Goal: Task Accomplishment & Management: Manage account settings

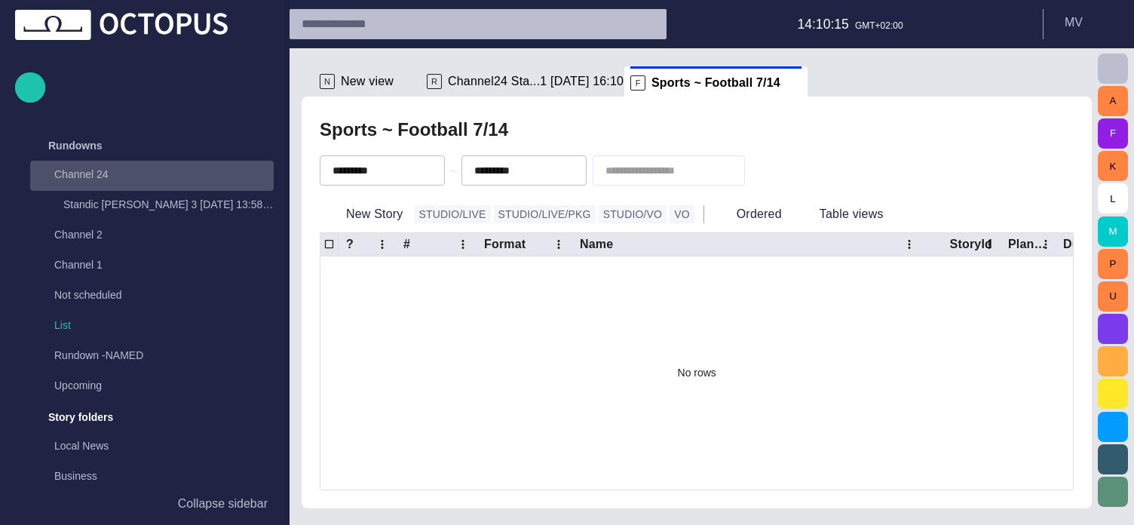
click at [255, 170] on span "main menu" at bounding box center [259, 176] width 12 height 12
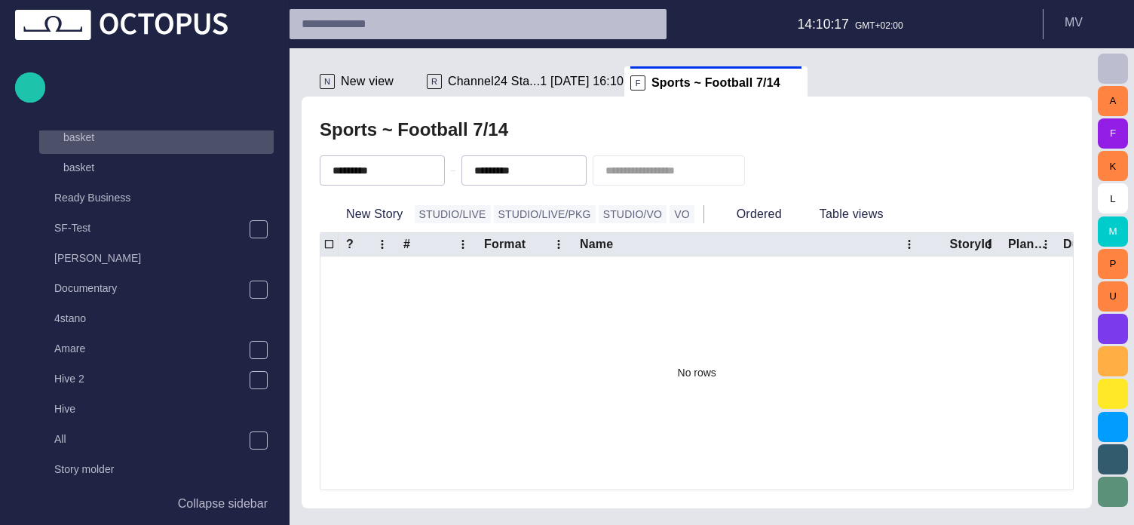
scroll to position [768, 0]
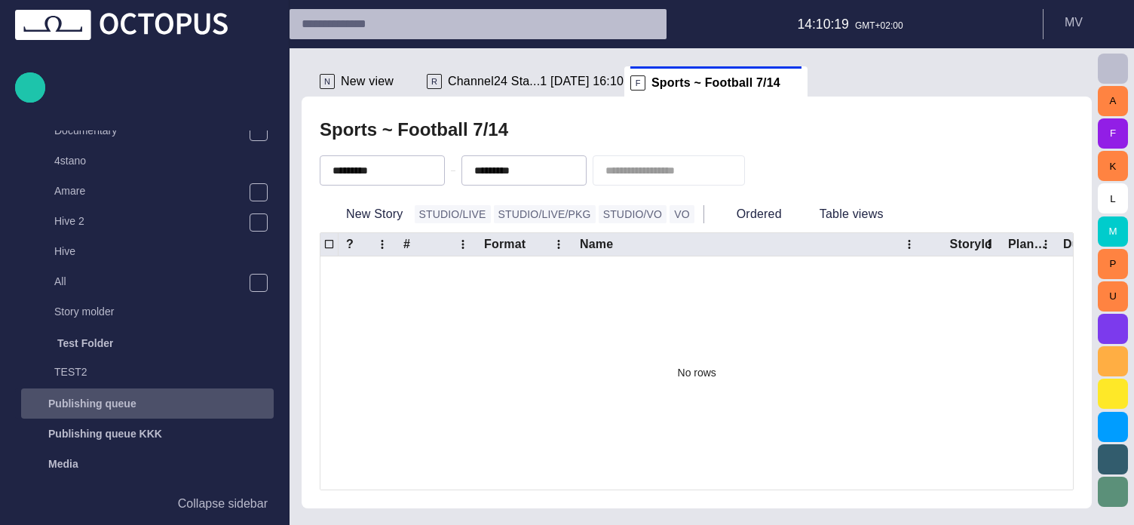
click at [124, 391] on div "Publishing queue" at bounding box center [147, 403] width 253 height 30
click at [93, 401] on p "Publishing queue" at bounding box center [92, 403] width 88 height 15
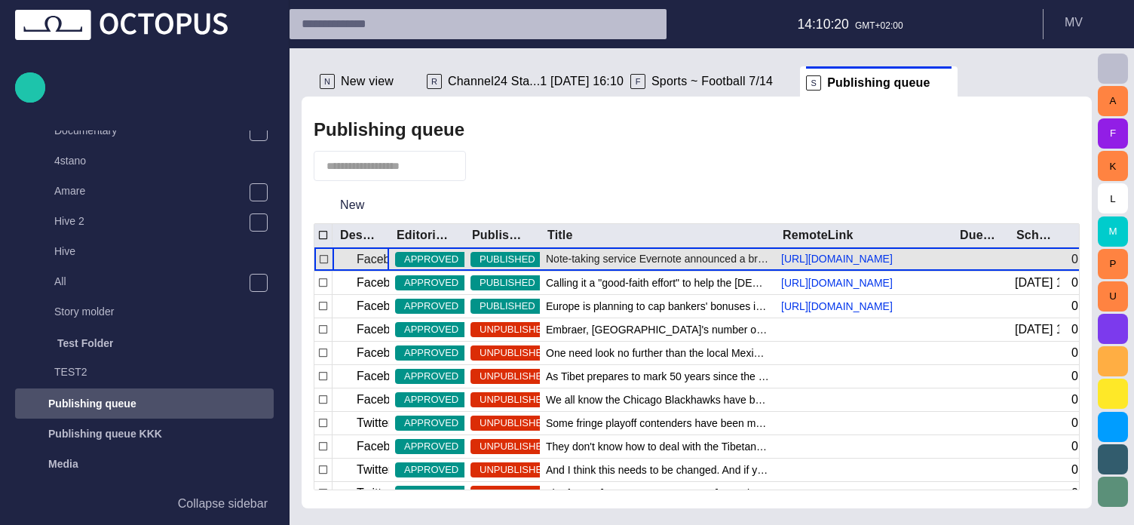
scroll to position [1025, 0]
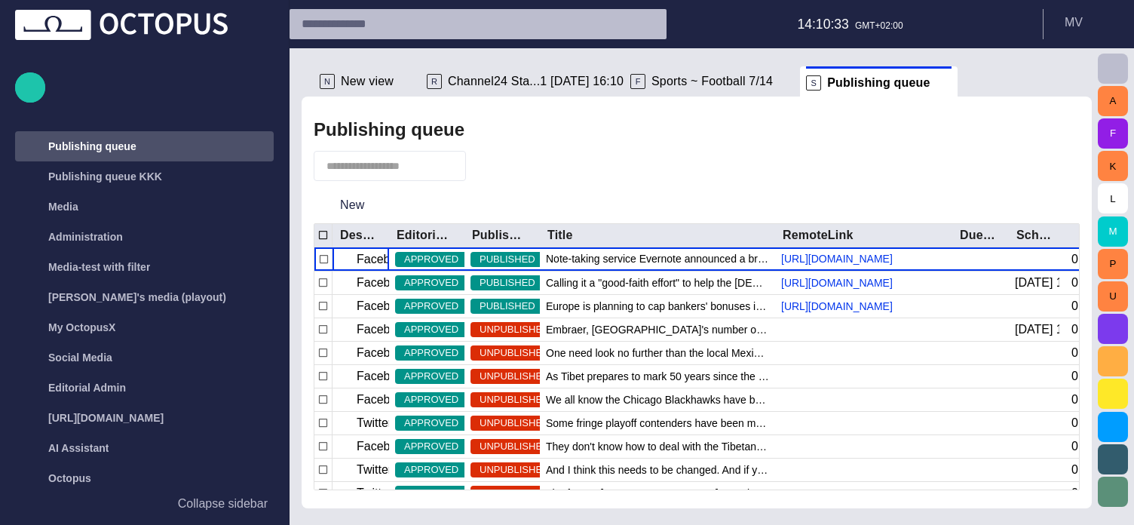
click at [757, 140] on div "Publishing queue" at bounding box center [697, 130] width 766 height 30
drag, startPoint x: 386, startPoint y: 233, endPoint x: 408, endPoint y: 233, distance: 21.9
click at [408, 233] on div at bounding box center [411, 235] width 8 height 23
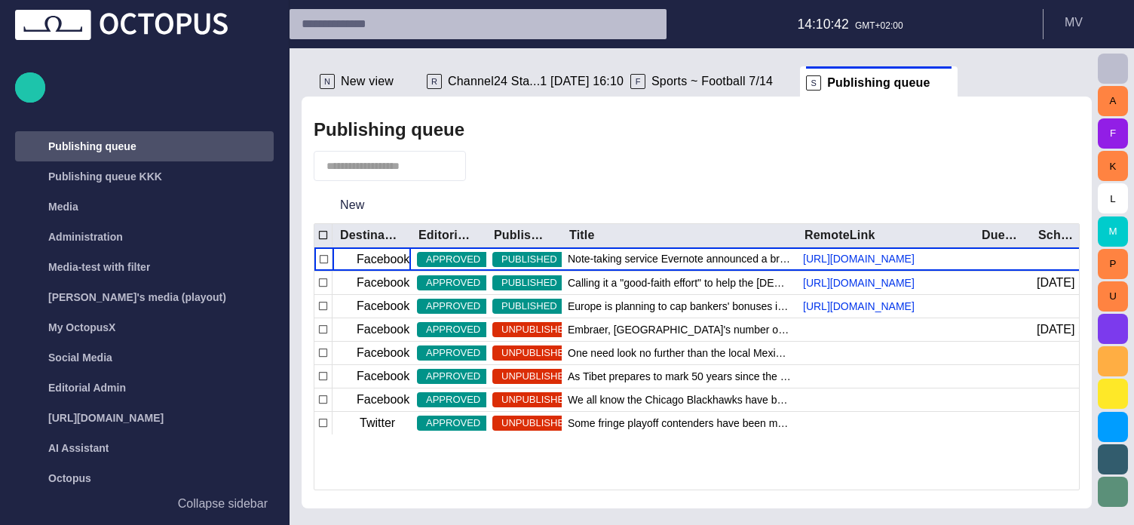
scroll to position [0, 0]
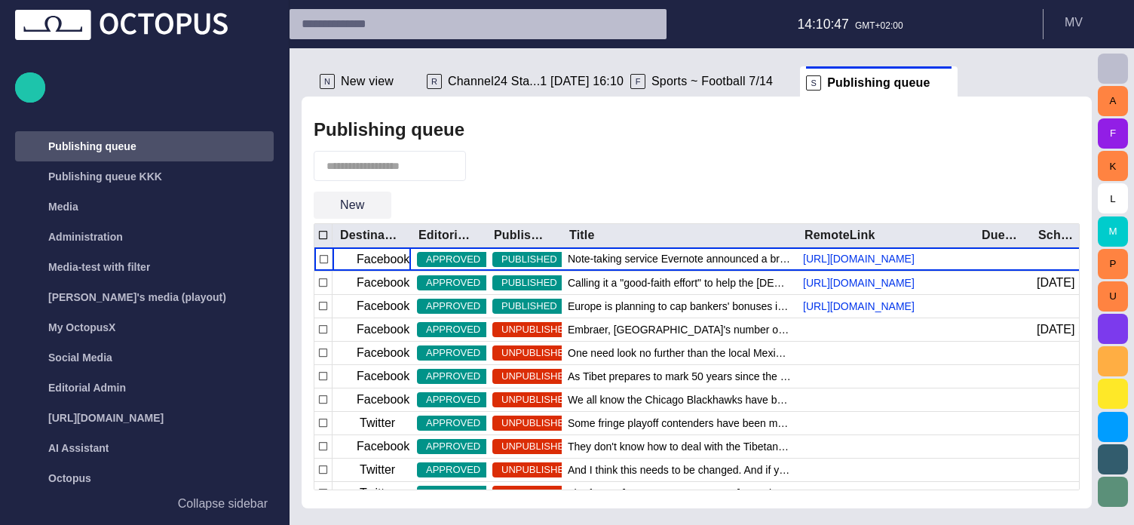
click at [385, 204] on button "New" at bounding box center [353, 205] width 78 height 27
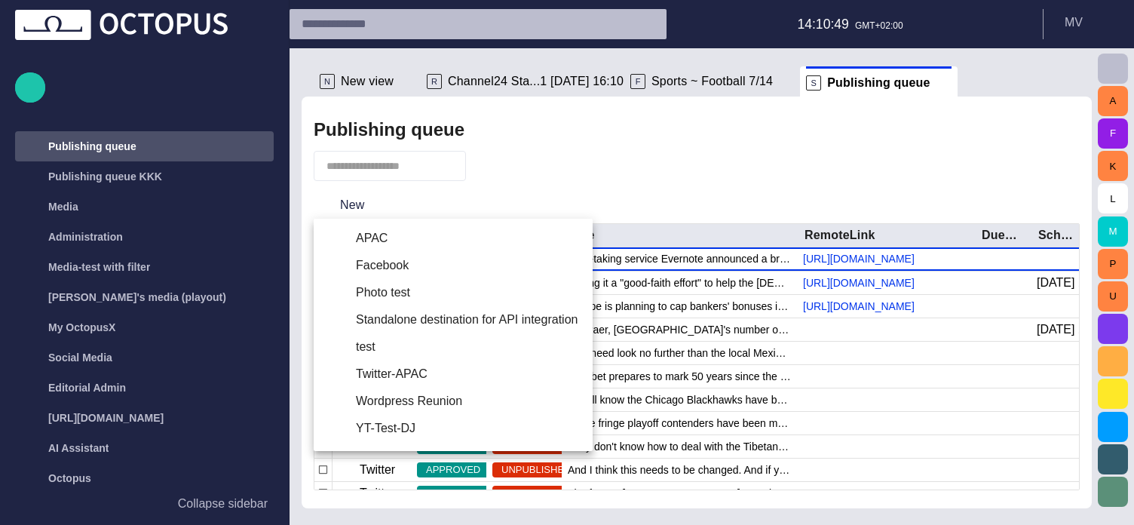
click at [654, 165] on div at bounding box center [567, 262] width 1134 height 525
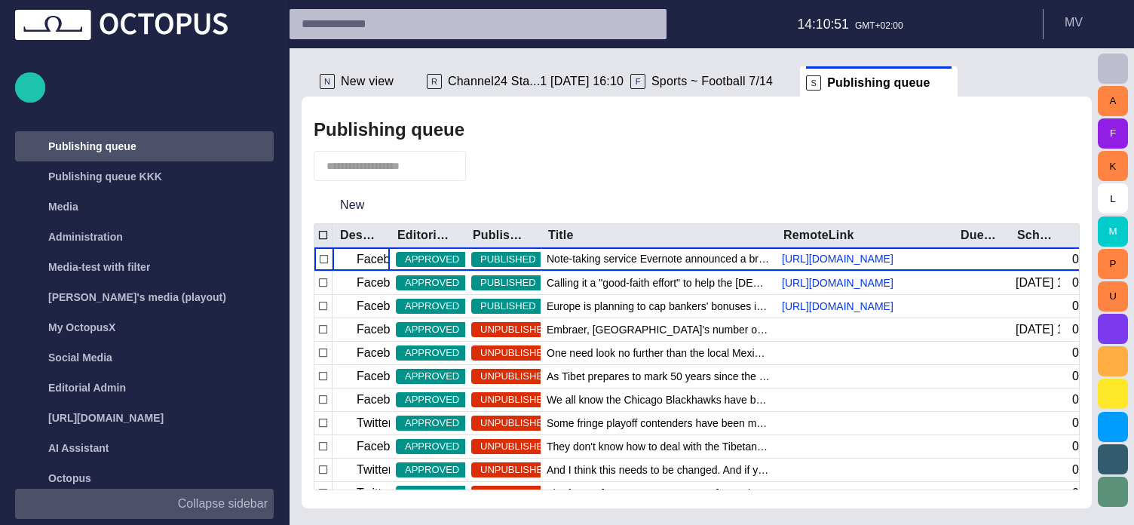
click at [210, 494] on button "Collapse sidebar" at bounding box center [144, 504] width 259 height 30
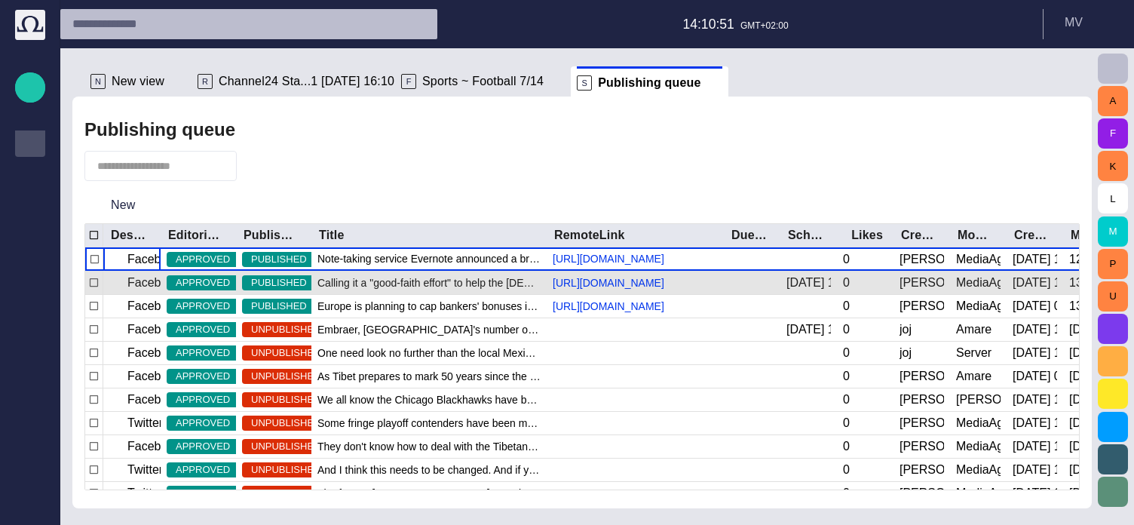
scroll to position [64, 0]
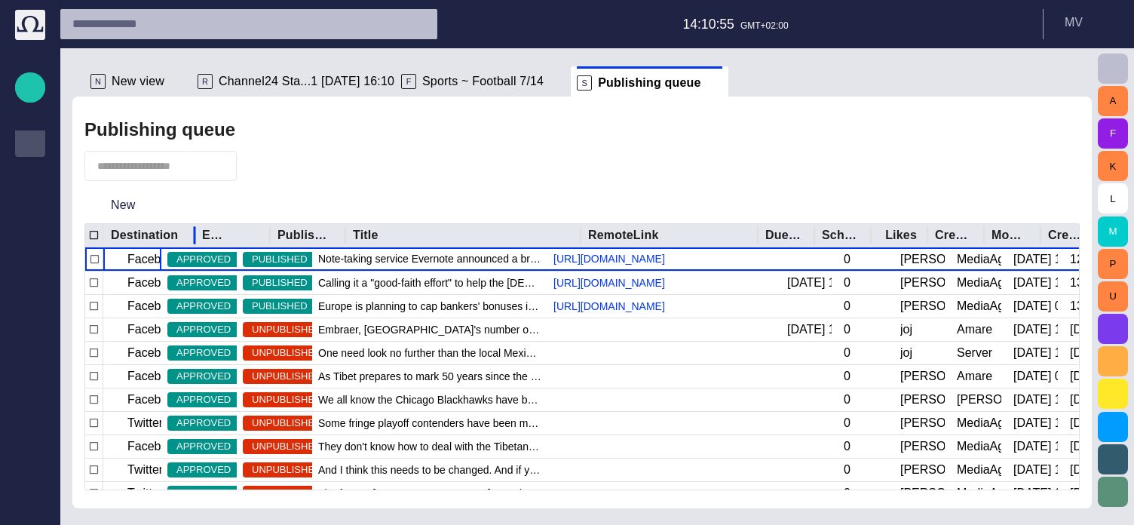
drag, startPoint x: 163, startPoint y: 232, endPoint x: 197, endPoint y: 228, distance: 34.2
click at [197, 228] on div at bounding box center [195, 235] width 8 height 23
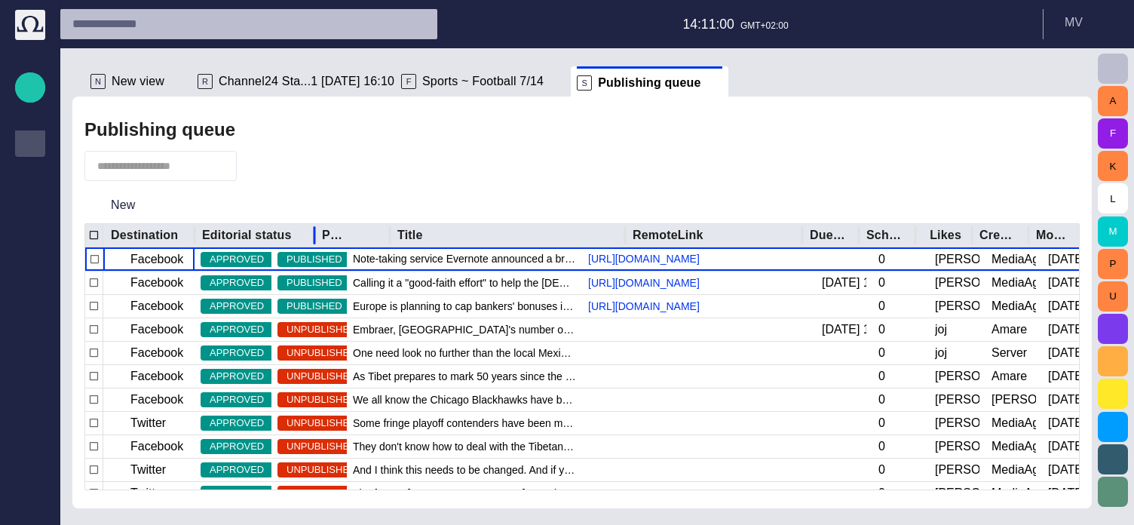
drag, startPoint x: 270, startPoint y: 233, endPoint x: 314, endPoint y: 231, distance: 44.5
click at [314, 231] on div at bounding box center [315, 235] width 8 height 23
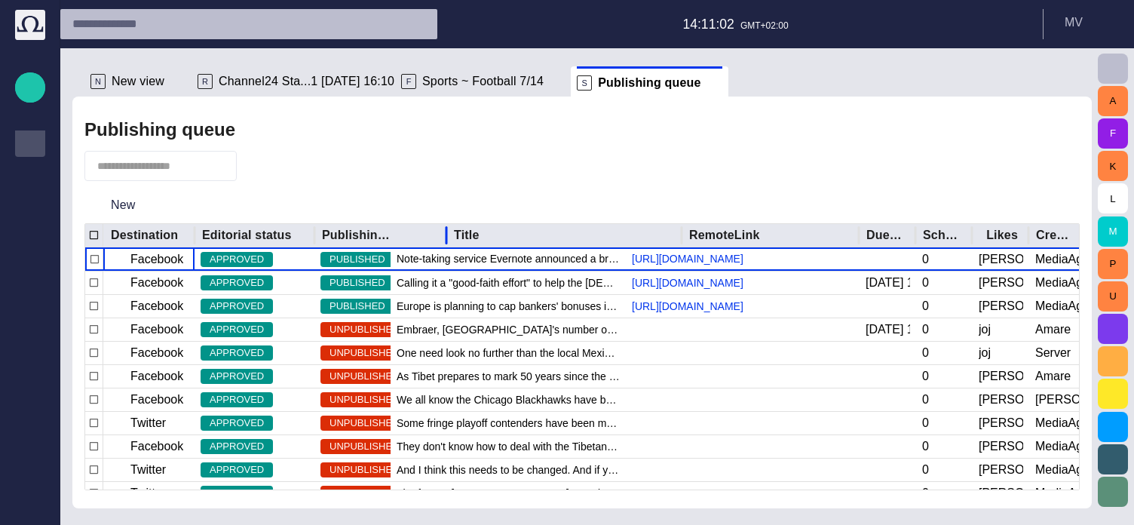
drag, startPoint x: 387, startPoint y: 233, endPoint x: 443, endPoint y: 230, distance: 56.6
click at [443, 230] on div at bounding box center [447, 235] width 8 height 23
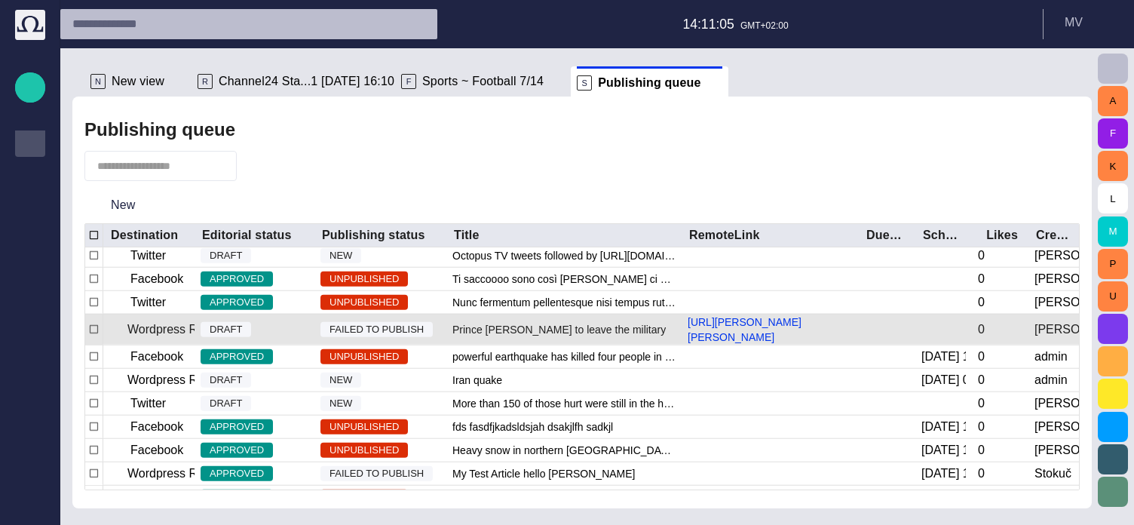
scroll to position [619, 0]
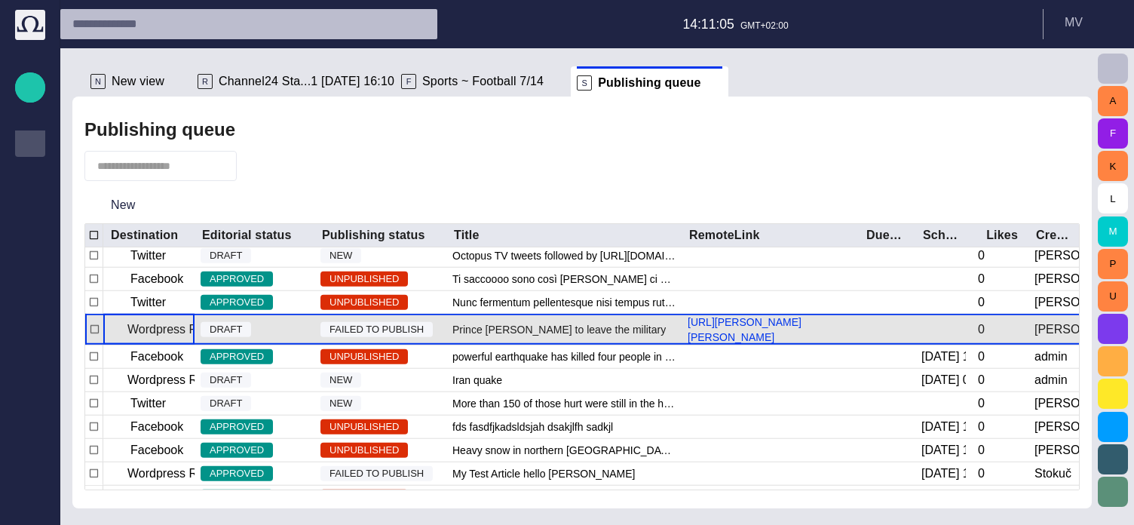
click at [143, 339] on p "Wordpress Reunion" at bounding box center [180, 329] width 106 height 18
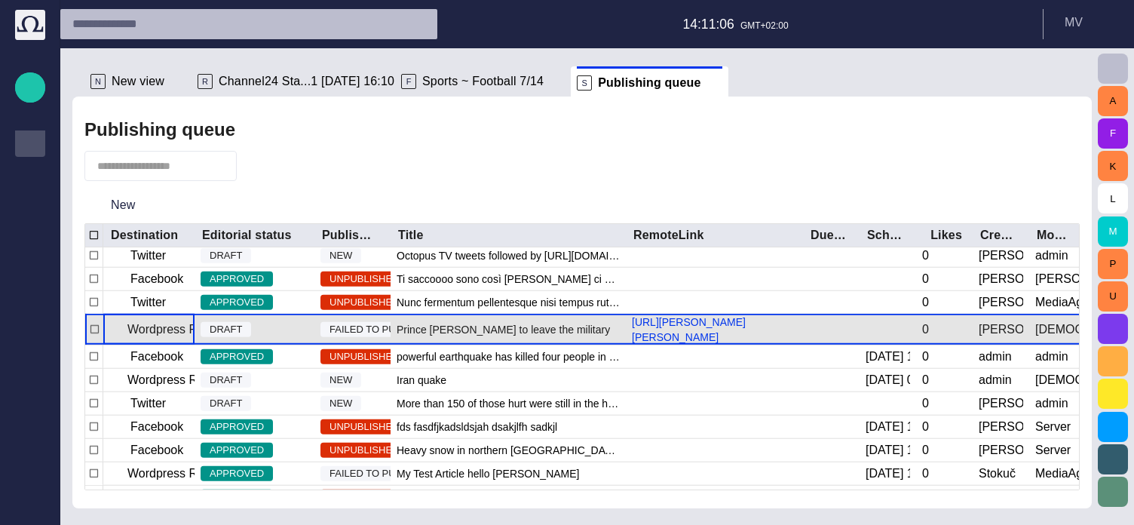
click at [143, 339] on p "Wordpress Reunion" at bounding box center [180, 329] width 106 height 18
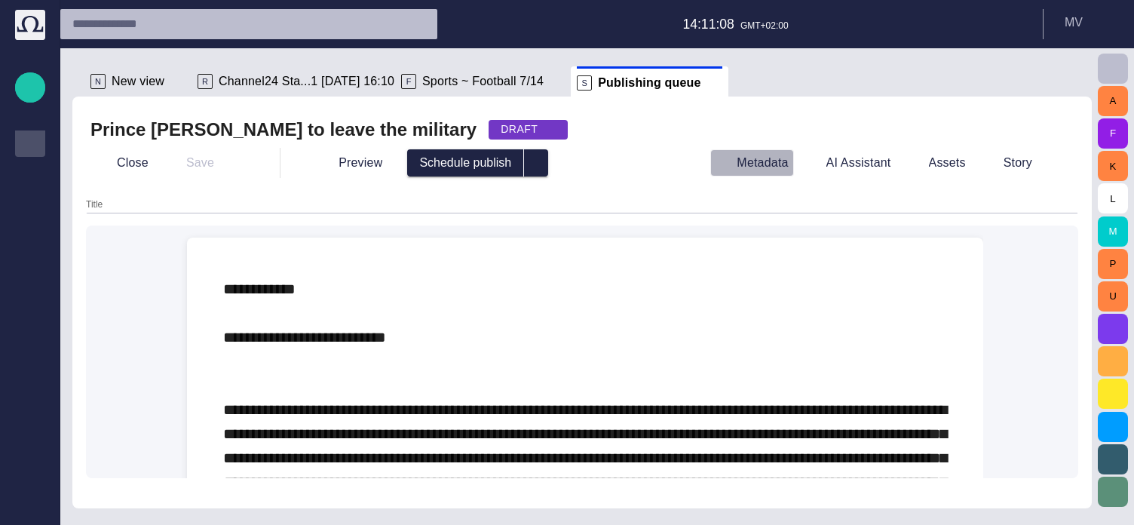
click at [779, 157] on button "Metadata" at bounding box center [751, 162] width 83 height 27
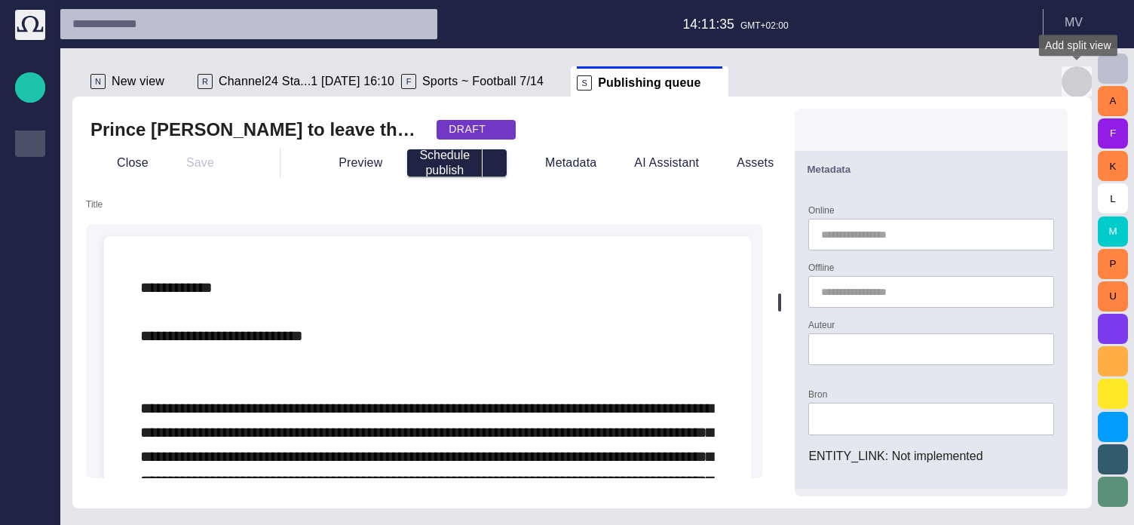
click at [1074, 78] on span "button" at bounding box center [1077, 81] width 18 height 18
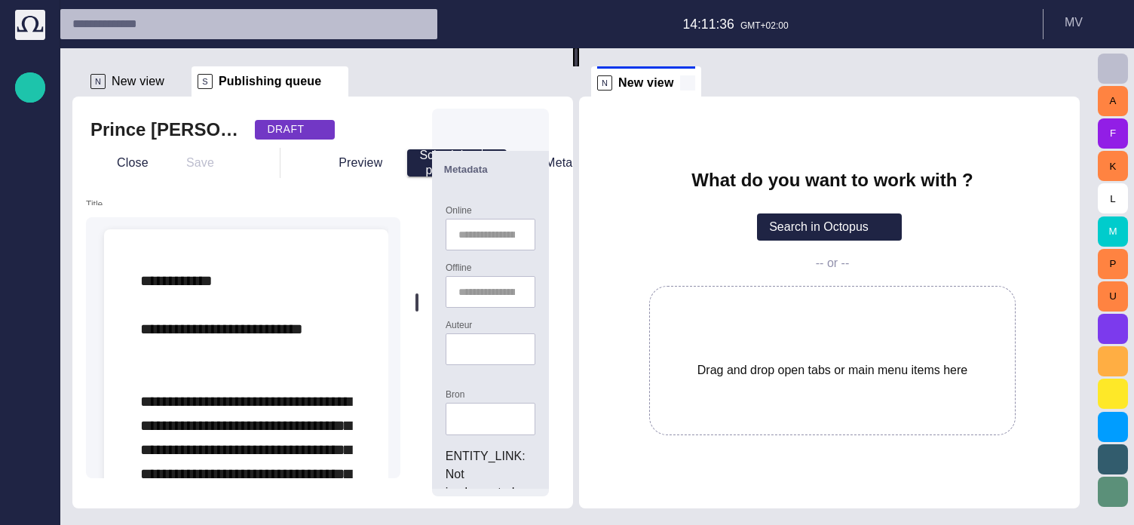
click at [695, 81] on span at bounding box center [687, 82] width 15 height 15
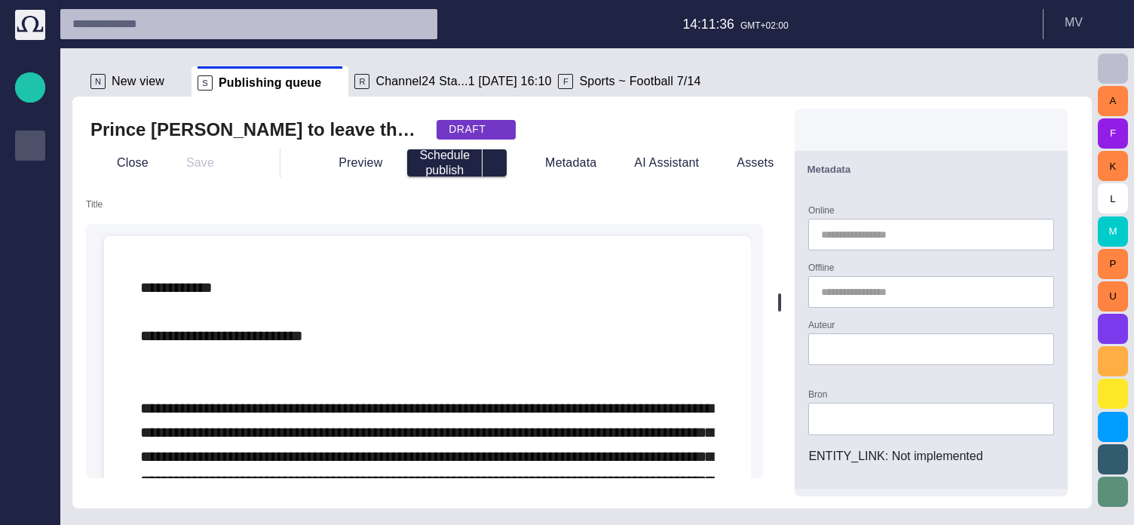
scroll to position [60, 0]
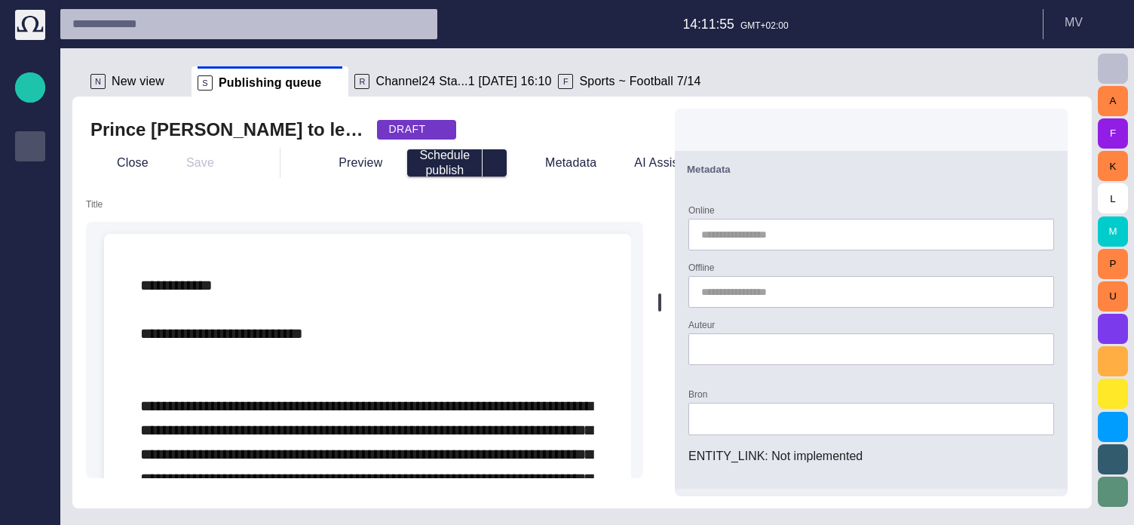
drag, startPoint x: 788, startPoint y: 302, endPoint x: 670, endPoint y: 296, distance: 117.8
click at [661, 296] on div at bounding box center [659, 302] width 3 height 18
click at [127, 165] on button "Close" at bounding box center [121, 162] width 63 height 27
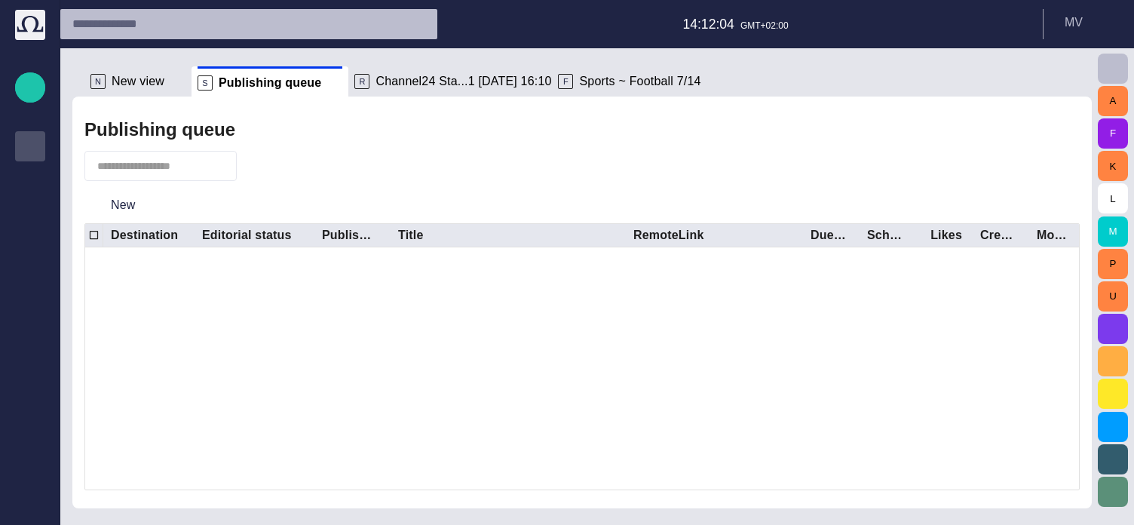
scroll to position [0, 0]
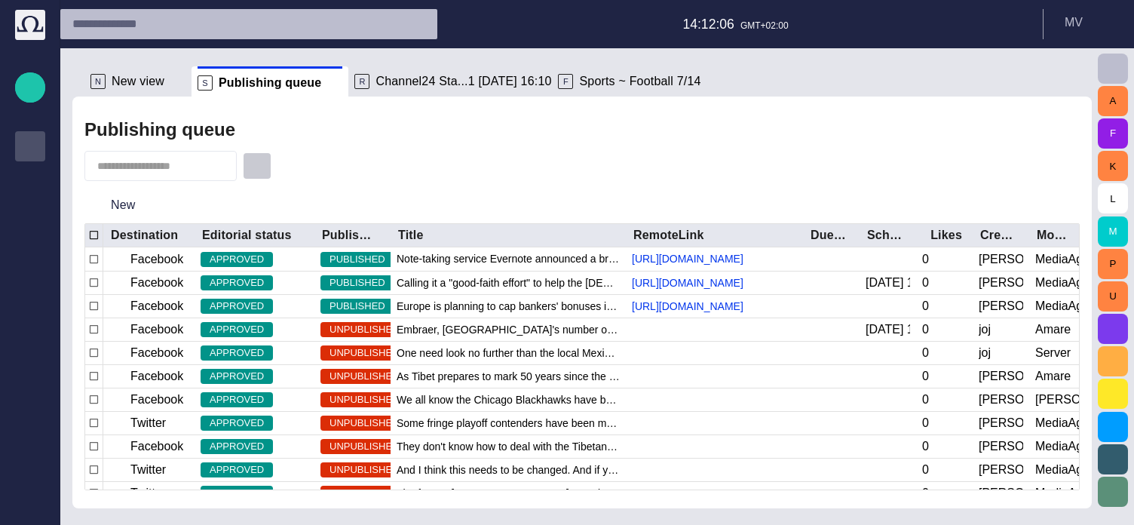
drag, startPoint x: 263, startPoint y: 164, endPoint x: 277, endPoint y: 164, distance: 14.3
click at [265, 164] on span "button" at bounding box center [257, 165] width 15 height 15
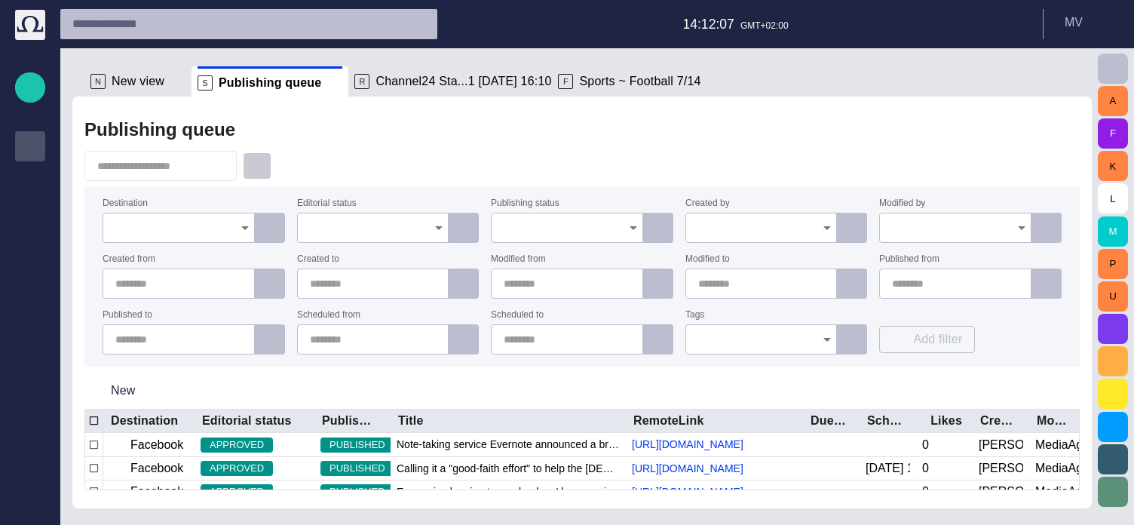
click at [262, 170] on button "button" at bounding box center [257, 165] width 29 height 27
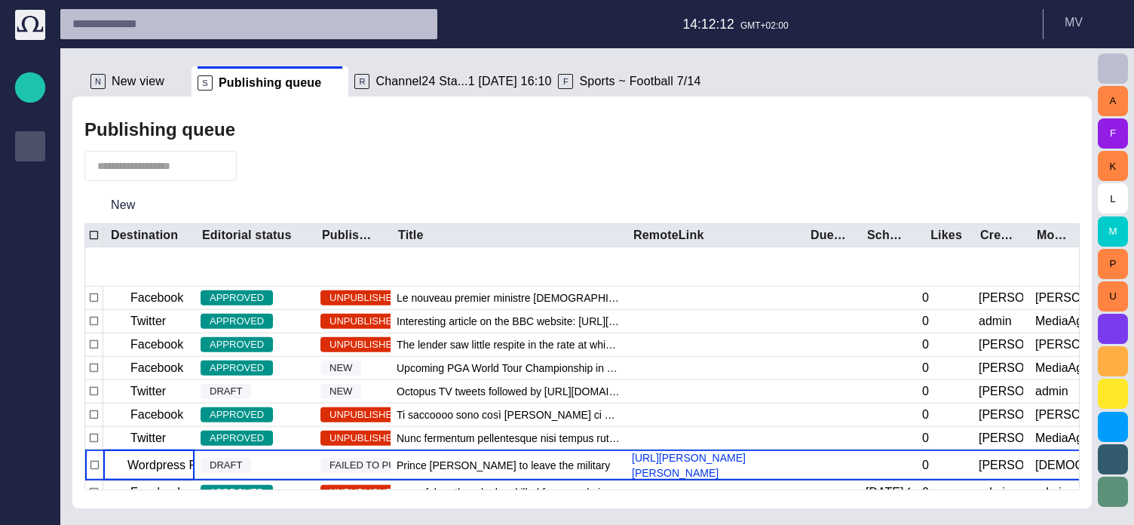
scroll to position [619, 0]
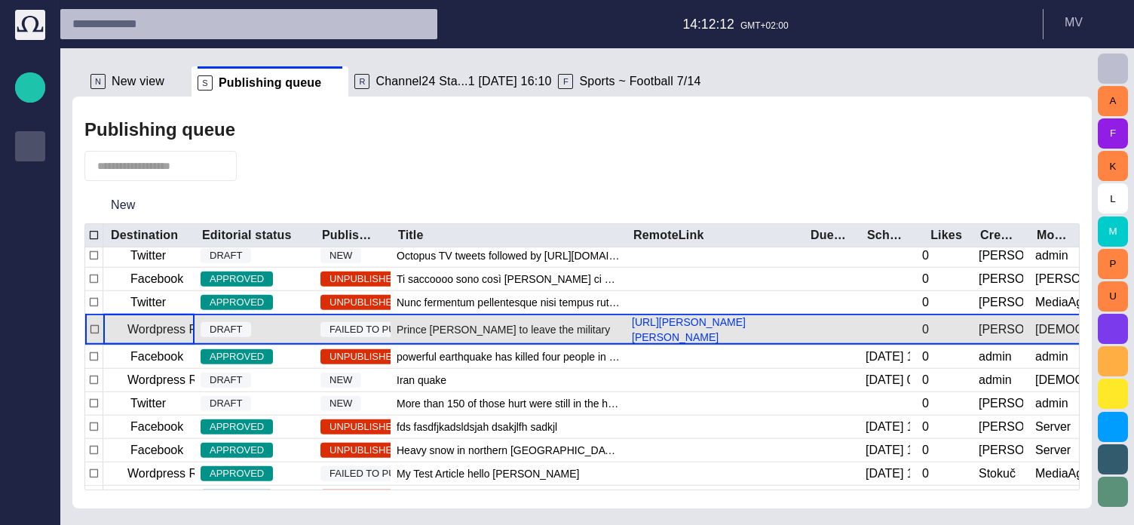
click at [157, 339] on p "Wordpress Reunion" at bounding box center [180, 329] width 106 height 18
click at [153, 339] on p "Wordpress Reunion" at bounding box center [180, 329] width 106 height 18
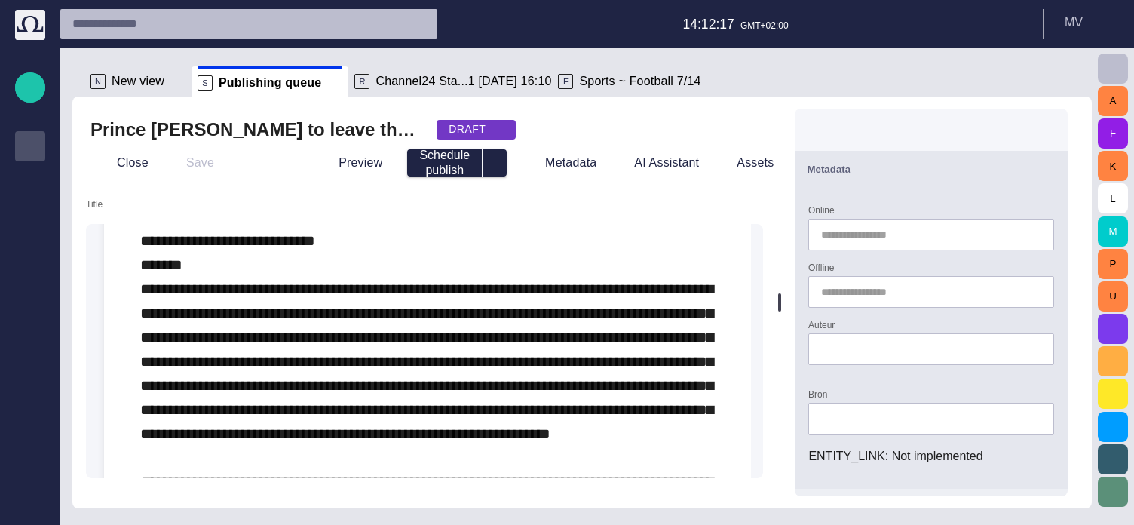
scroll to position [0, 0]
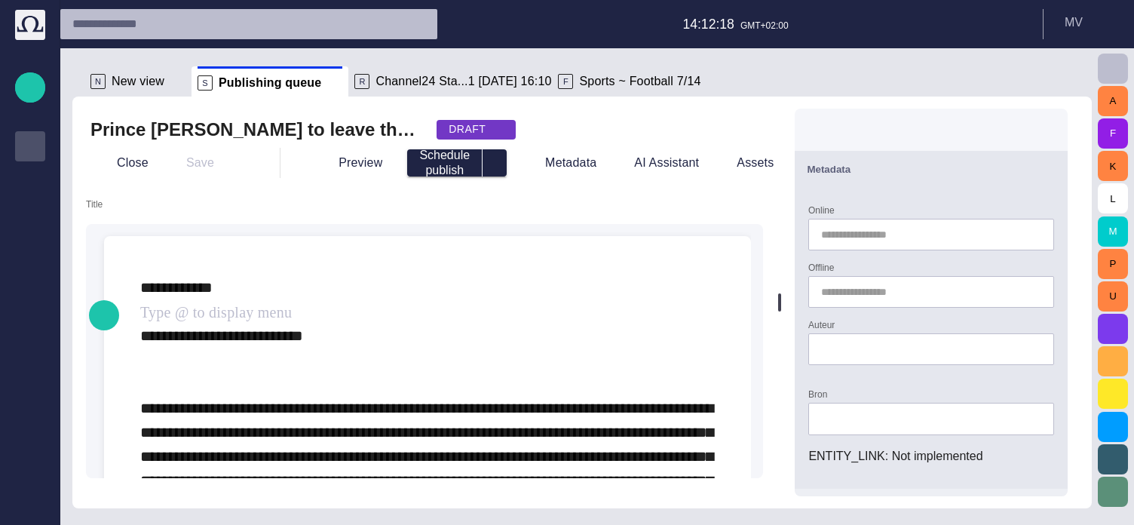
drag, startPoint x: 382, startPoint y: 332, endPoint x: 395, endPoint y: 332, distance: 12.8
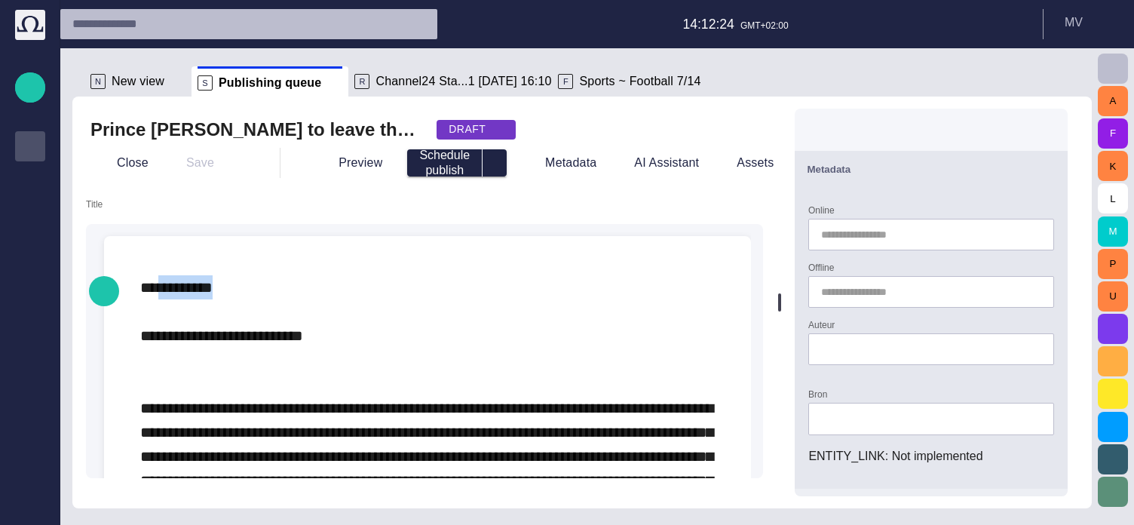
drag, startPoint x: 157, startPoint y: 285, endPoint x: 327, endPoint y: 320, distance: 174.0
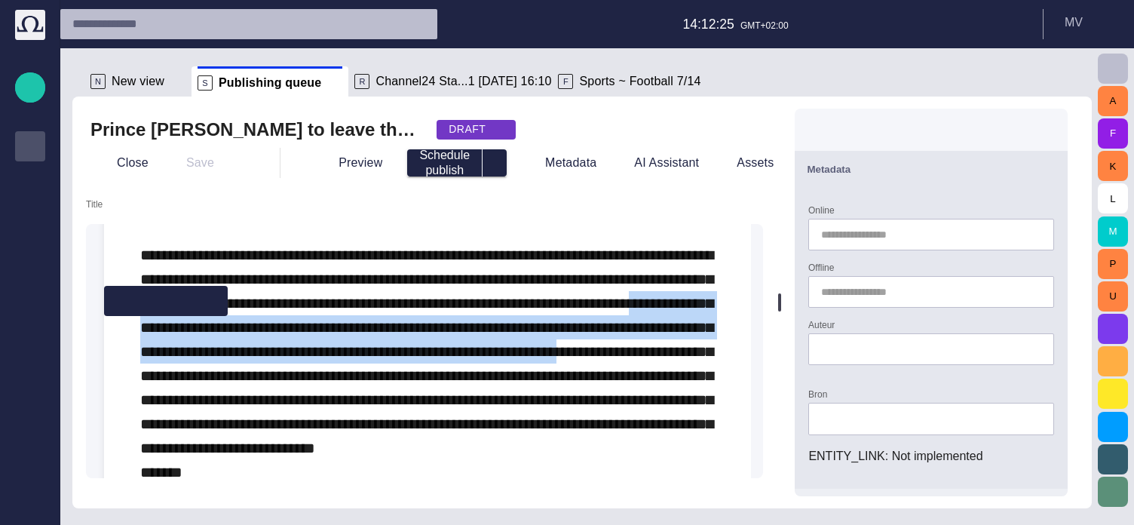
drag, startPoint x: 256, startPoint y: 322, endPoint x: 432, endPoint y: 364, distance: 180.7
click at [431, 364] on p "To enrich screen reader interactions, please activate Accessibility in Grammarl…" at bounding box center [427, 520] width 575 height 796
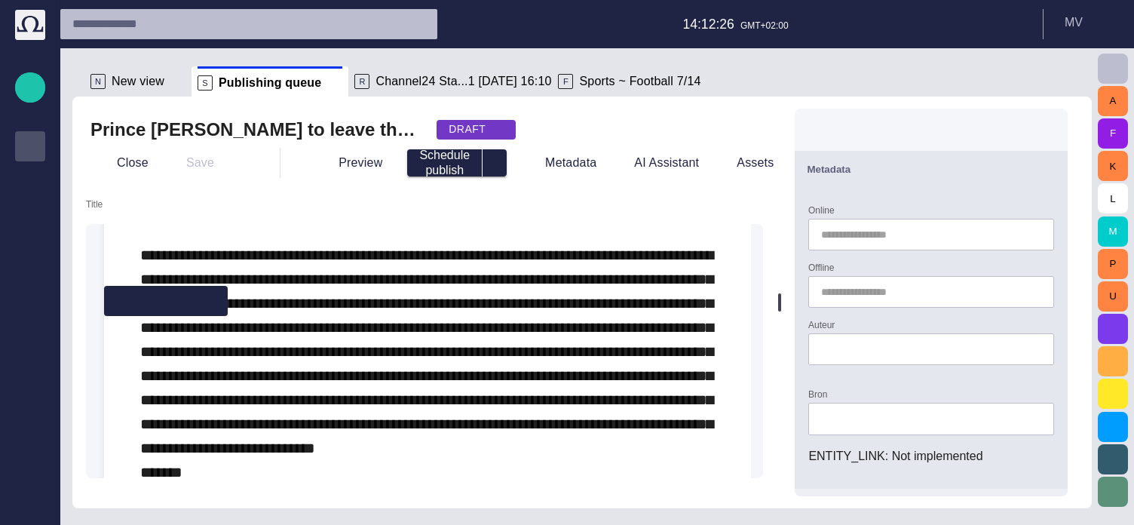
click at [537, 415] on span "To enrich screen reader interactions, please activate Accessibility in Grammarl…" at bounding box center [426, 520] width 573 height 787
click at [1056, 167] on span "button" at bounding box center [1046, 169] width 18 height 18
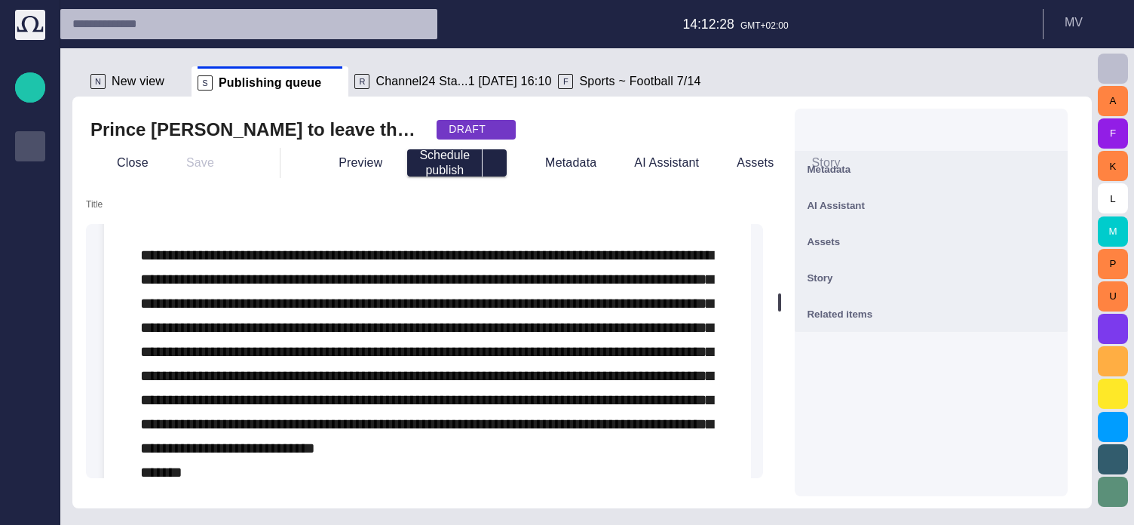
click at [1056, 197] on span "button" at bounding box center [1046, 205] width 18 height 18
click at [1056, 201] on span "button" at bounding box center [1046, 205] width 18 height 18
click at [1056, 238] on span "button" at bounding box center [1046, 241] width 18 height 18
click at [1056, 339] on span "button" at bounding box center [1046, 338] width 18 height 18
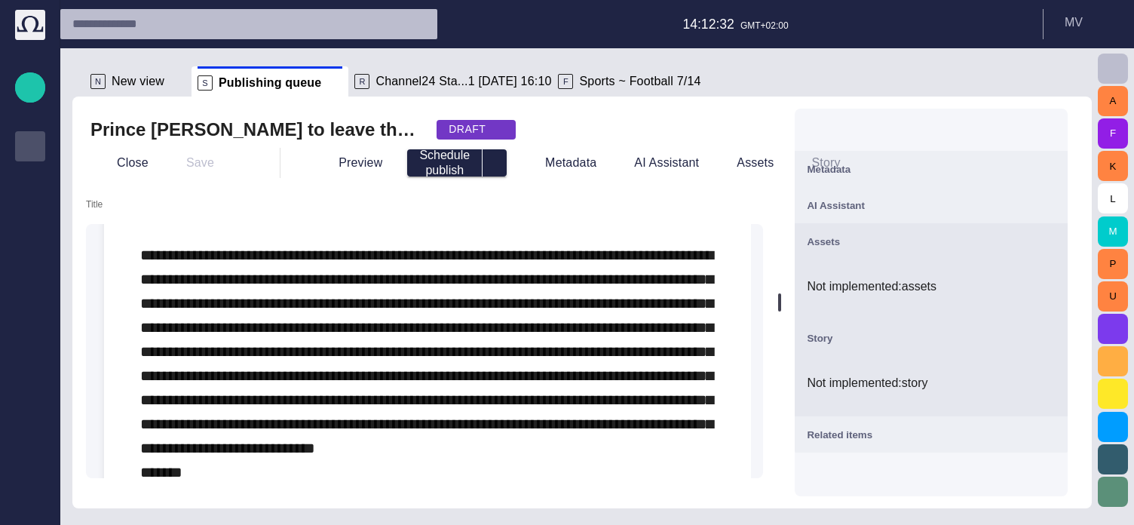
click at [1056, 428] on span "button" at bounding box center [1046, 434] width 18 height 18
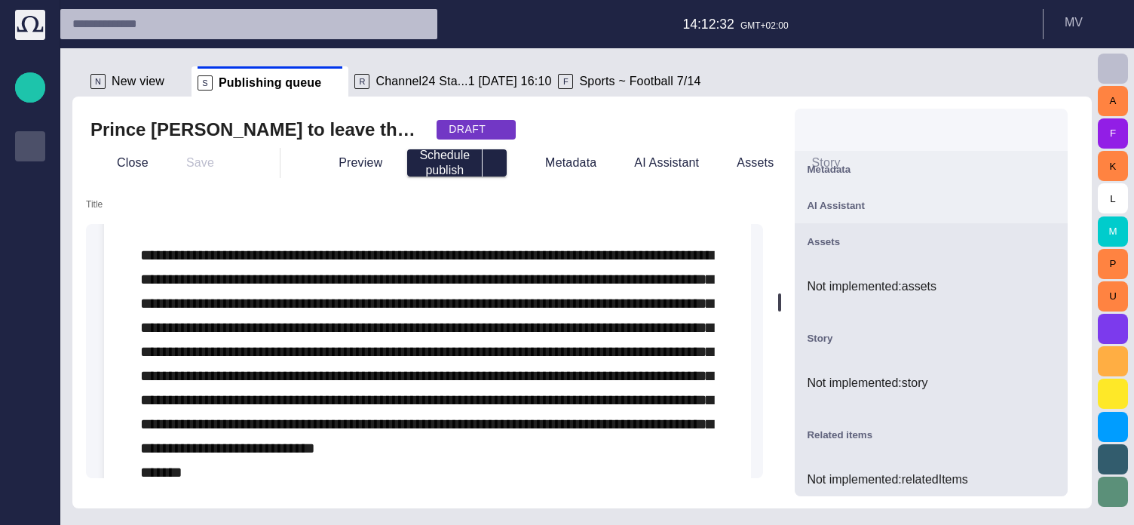
click at [1056, 167] on span "button" at bounding box center [1046, 169] width 18 height 18
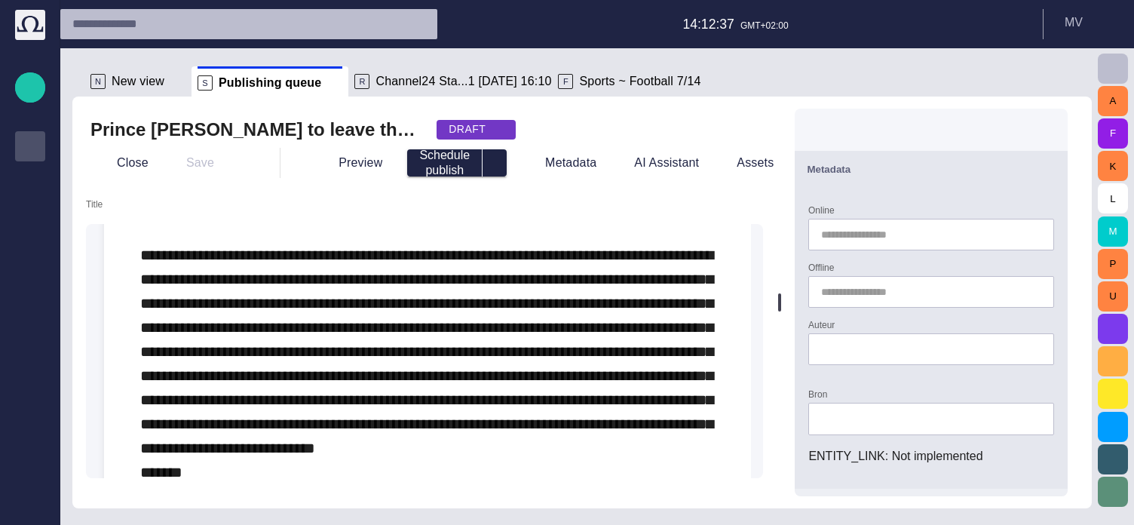
click at [1056, 167] on span "button" at bounding box center [1046, 169] width 18 height 18
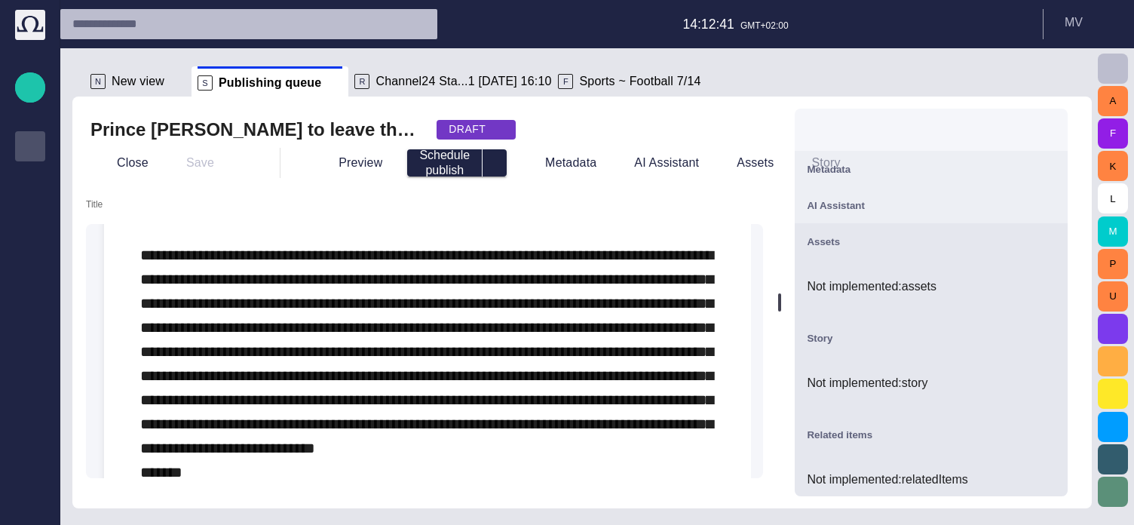
click at [1053, 167] on span "button" at bounding box center [1046, 169] width 18 height 18
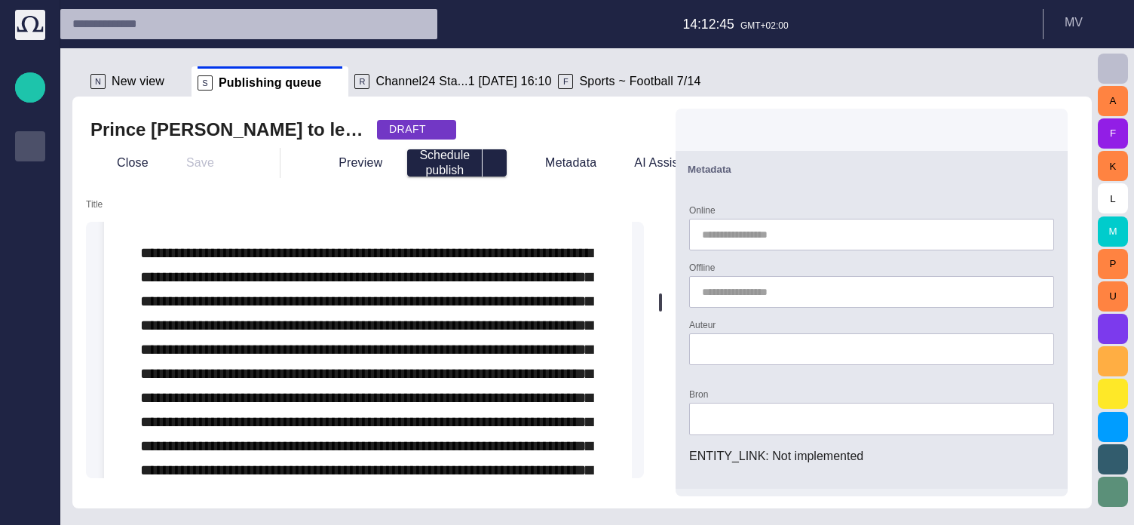
drag, startPoint x: 789, startPoint y: 303, endPoint x: 801, endPoint y: 289, distance: 18.7
click at [663, 289] on div at bounding box center [660, 303] width 6 height 412
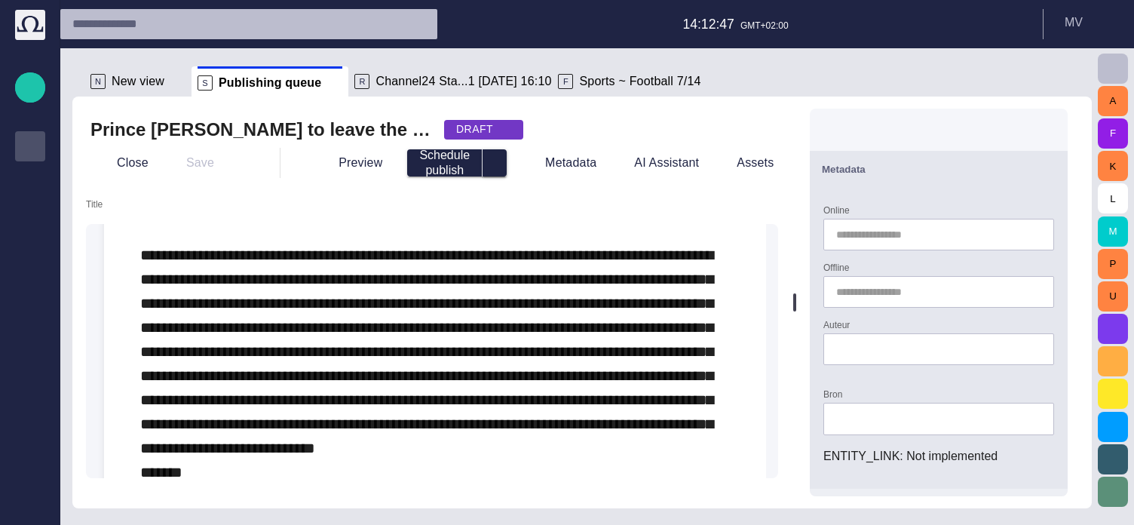
click at [489, 164] on span "select publish option" at bounding box center [495, 163] width 12 height 12
click at [459, 192] on li "Schedule publish" at bounding box center [447, 195] width 116 height 27
click at [488, 173] on button "select publish option" at bounding box center [495, 162] width 24 height 27
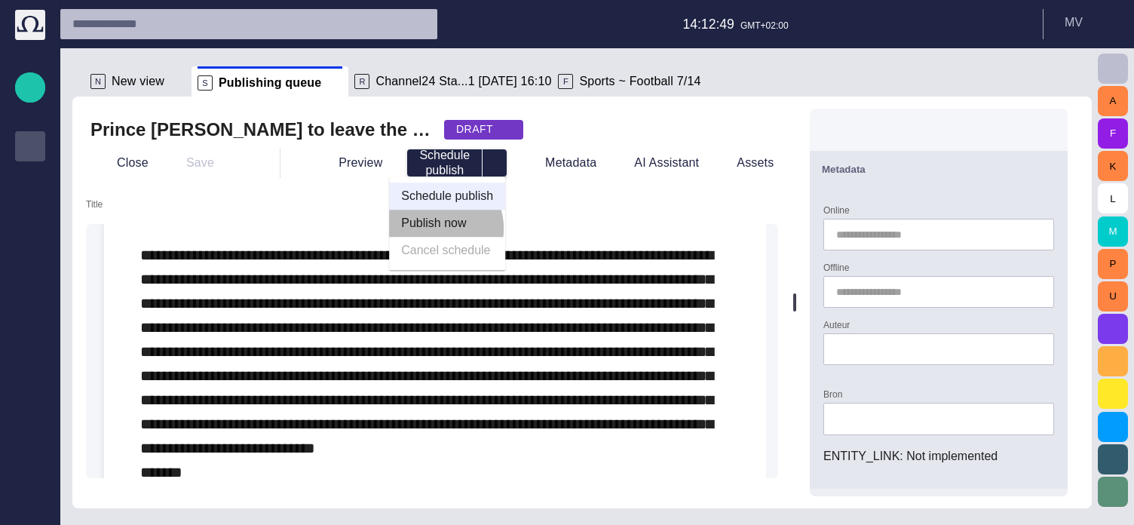
click at [434, 228] on li "Publish now" at bounding box center [447, 223] width 116 height 27
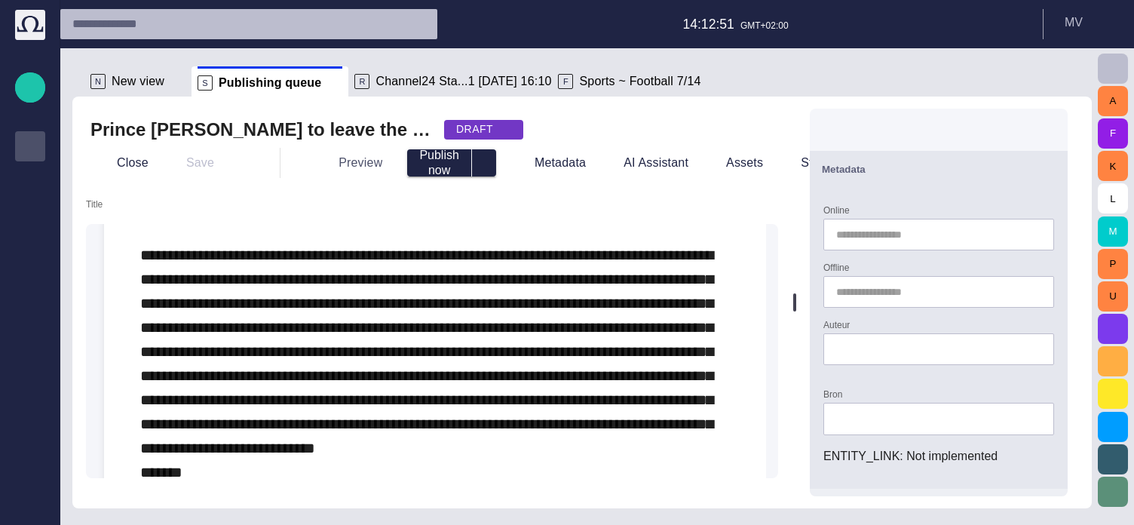
click at [351, 163] on button "Preview" at bounding box center [350, 162] width 90 height 27
click at [481, 163] on button "select publish option" at bounding box center [484, 162] width 24 height 27
drag, startPoint x: 606, startPoint y: 121, endPoint x: 704, endPoint y: 127, distance: 98.2
click at [606, 121] on div "Prince [PERSON_NAME] to leave the military DRAFT" at bounding box center [431, 130] width 683 height 24
click at [927, 126] on div at bounding box center [939, 130] width 258 height 42
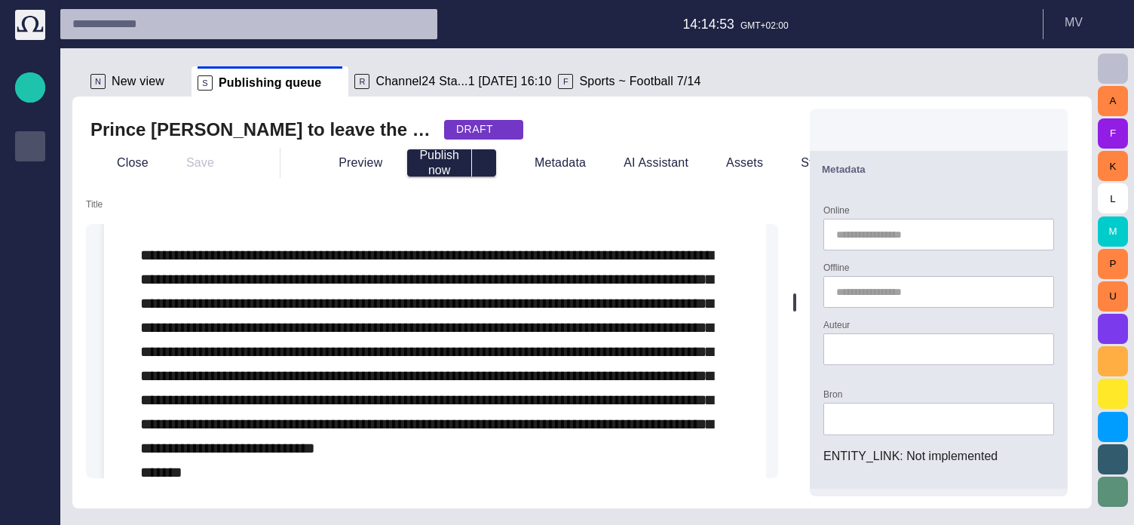
click at [890, 118] on div at bounding box center [939, 130] width 258 height 42
click at [854, 120] on div at bounding box center [939, 130] width 258 height 42
click at [909, 121] on div at bounding box center [939, 130] width 258 height 42
click at [963, 117] on div at bounding box center [939, 130] width 258 height 42
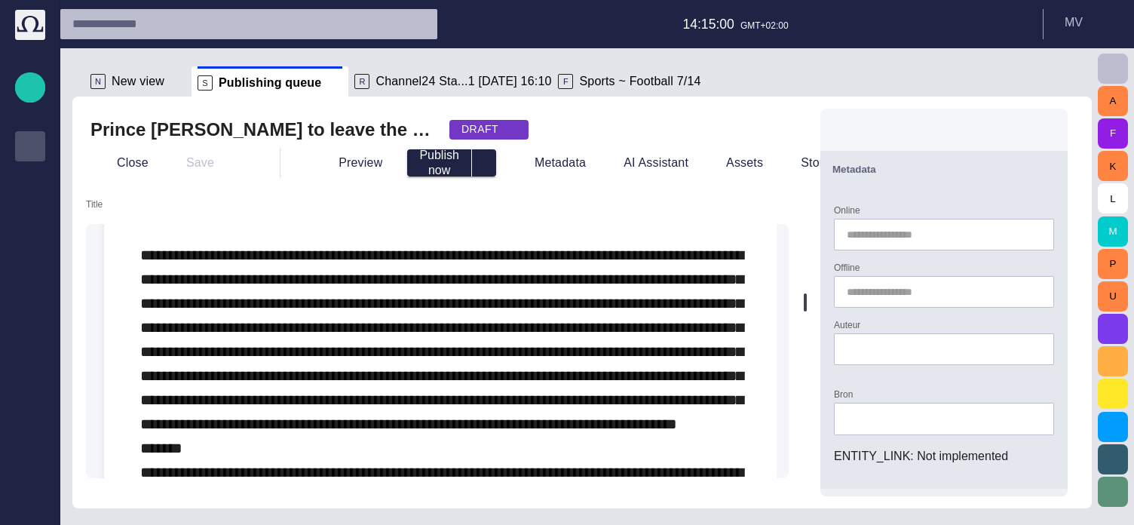
drag, startPoint x: 803, startPoint y: 300, endPoint x: 871, endPoint y: 263, distance: 77.3
click at [871, 263] on div "Prince [PERSON_NAME] to leave the military DRAFT Close Save Preview Publish now…" at bounding box center [581, 303] width 1019 height 412
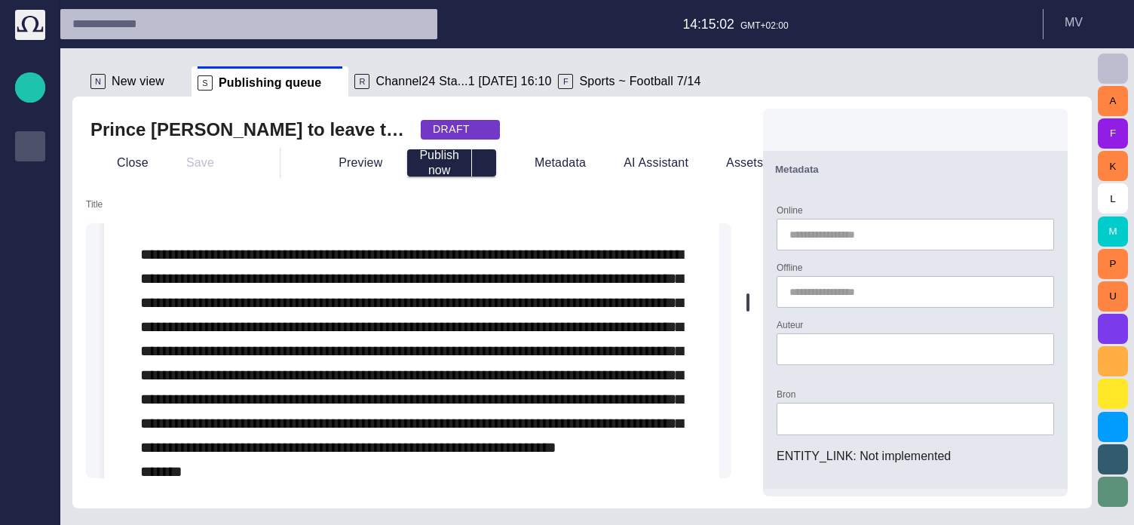
drag, startPoint x: 813, startPoint y: 302, endPoint x: 756, endPoint y: 265, distance: 67.1
click at [749, 293] on div at bounding box center [747, 302] width 3 height 18
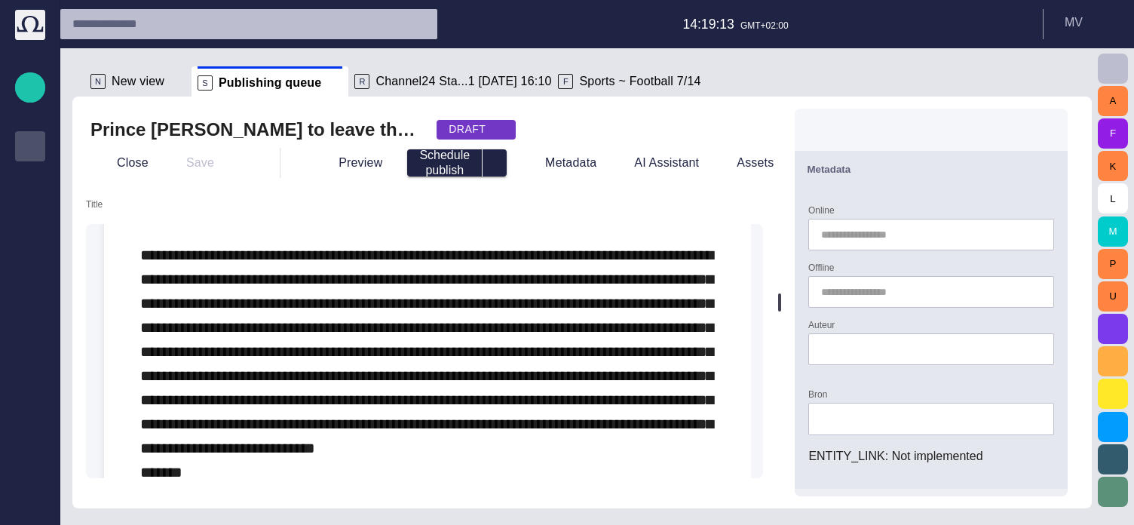
click at [1056, 166] on span "button" at bounding box center [1046, 169] width 18 height 18
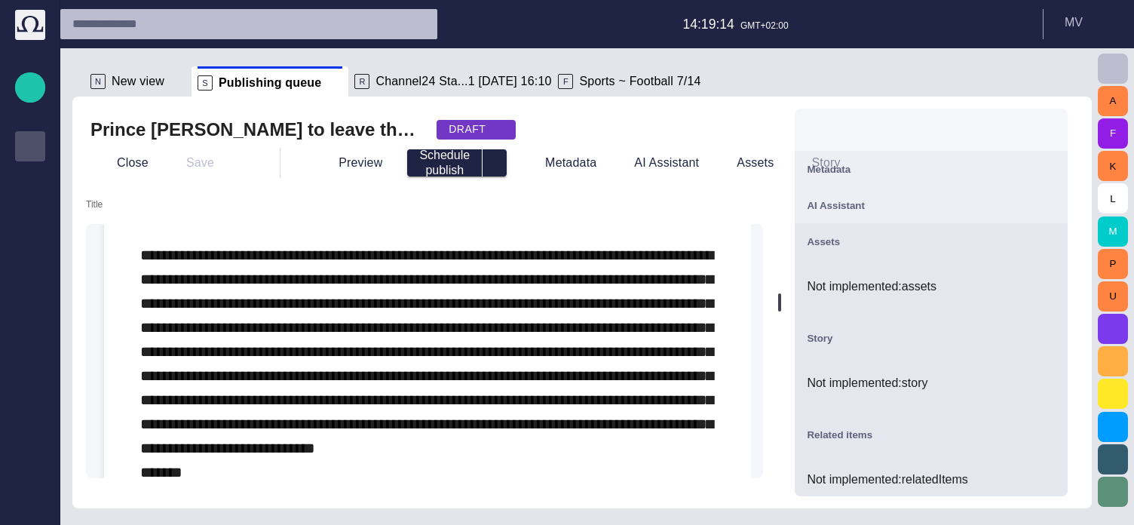
click at [1056, 210] on span "button" at bounding box center [1046, 205] width 18 height 18
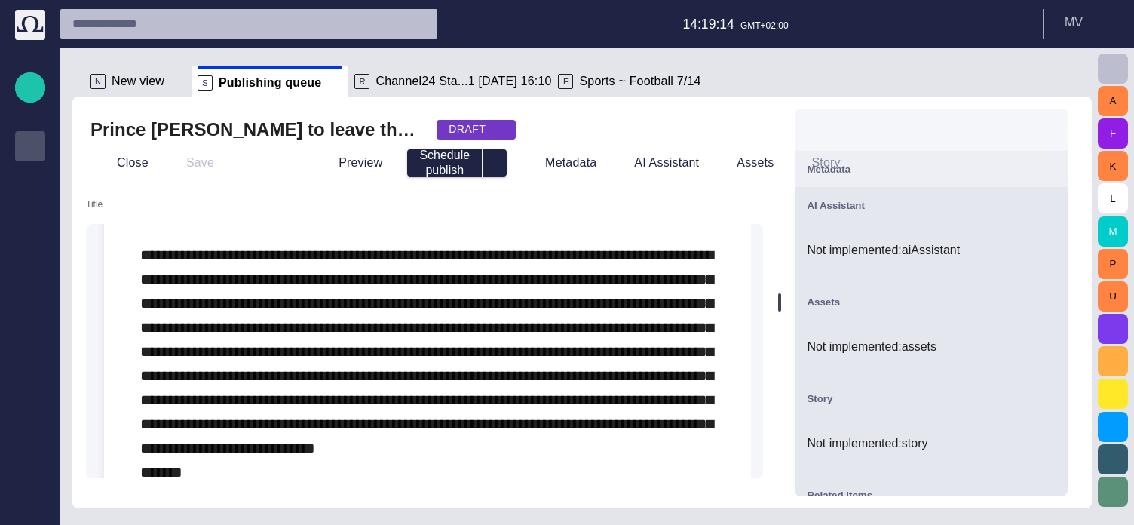
click at [1053, 206] on span "button" at bounding box center [1046, 205] width 18 height 18
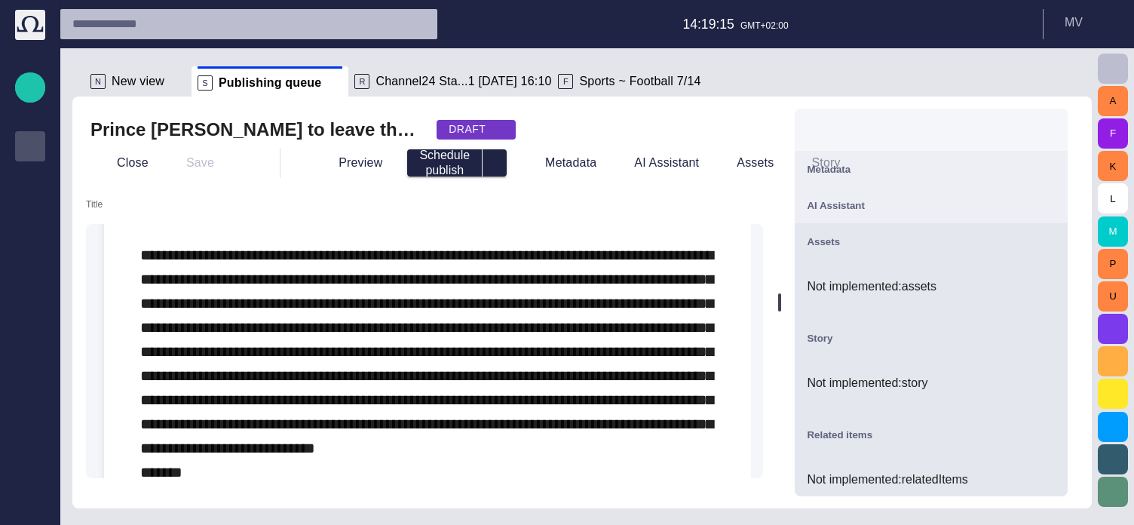
click at [1056, 244] on span "button" at bounding box center [1046, 241] width 18 height 18
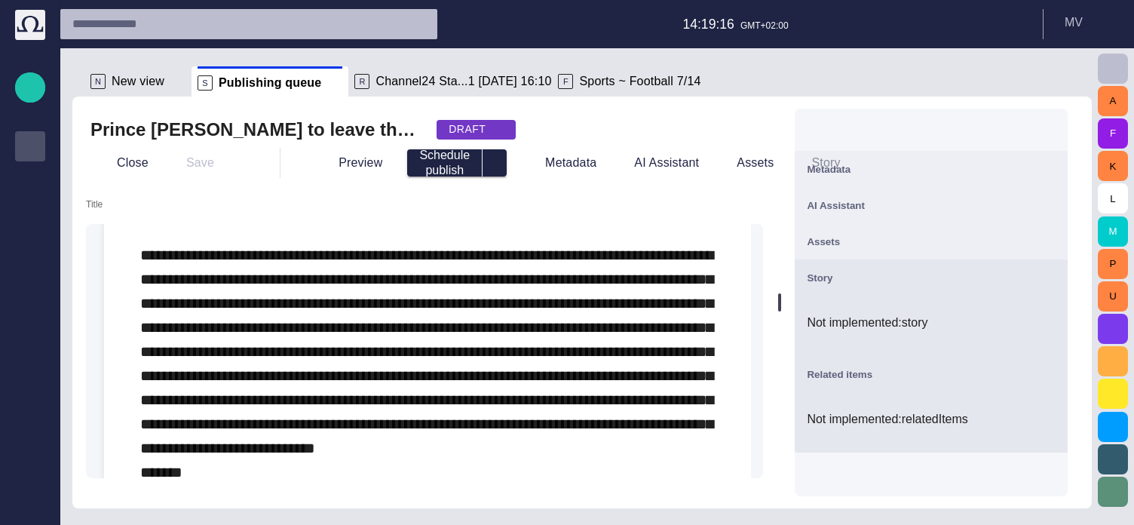
click at [1056, 278] on span "button" at bounding box center [1046, 277] width 18 height 18
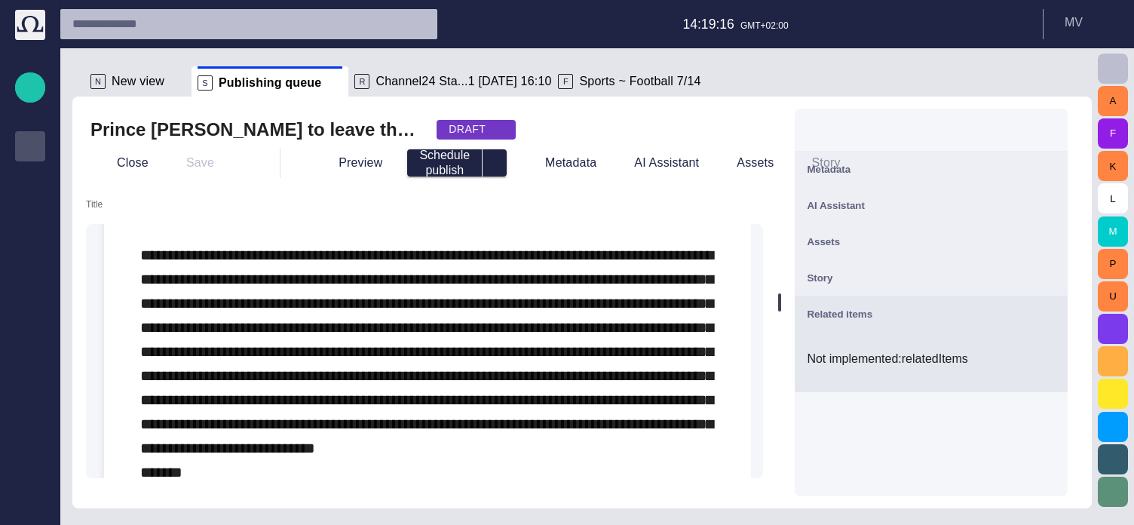
click at [1056, 307] on span "button" at bounding box center [1046, 314] width 18 height 18
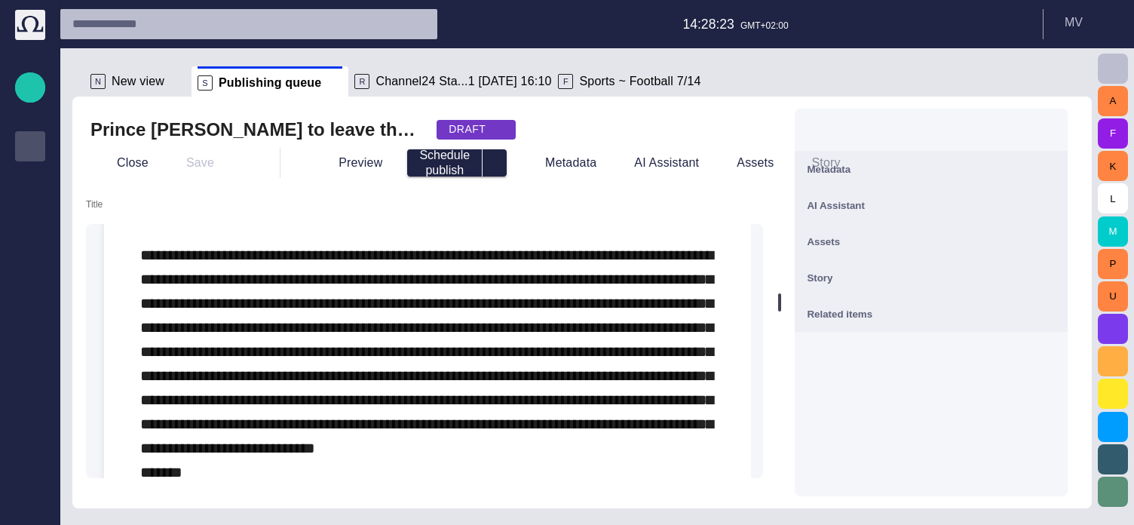
scroll to position [60, 0]
